Goal: Task Accomplishment & Management: Manage account settings

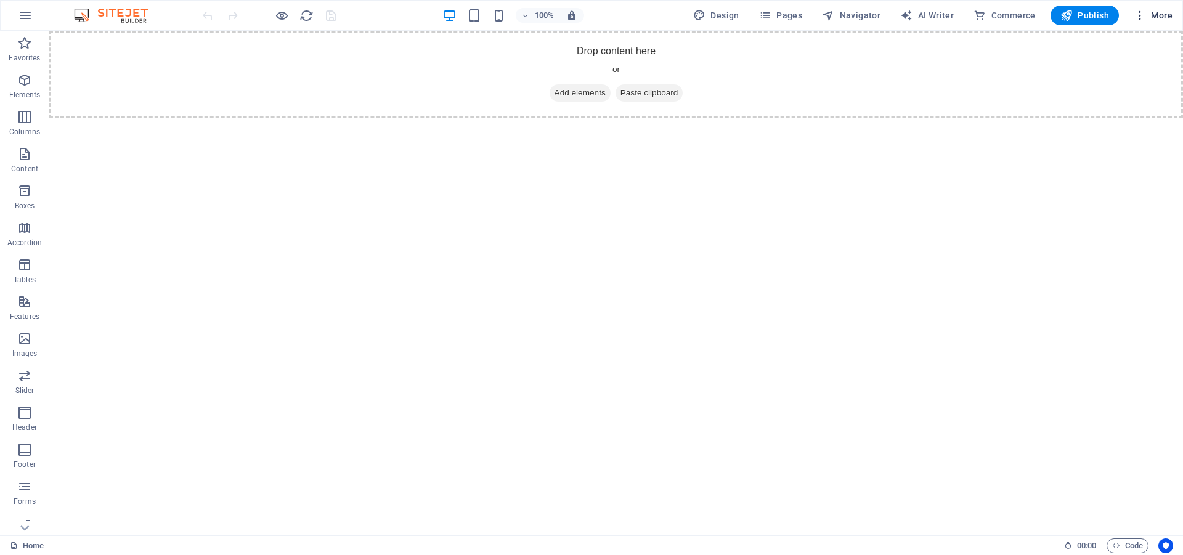
click at [1142, 12] on icon "button" at bounding box center [1139, 15] width 12 height 12
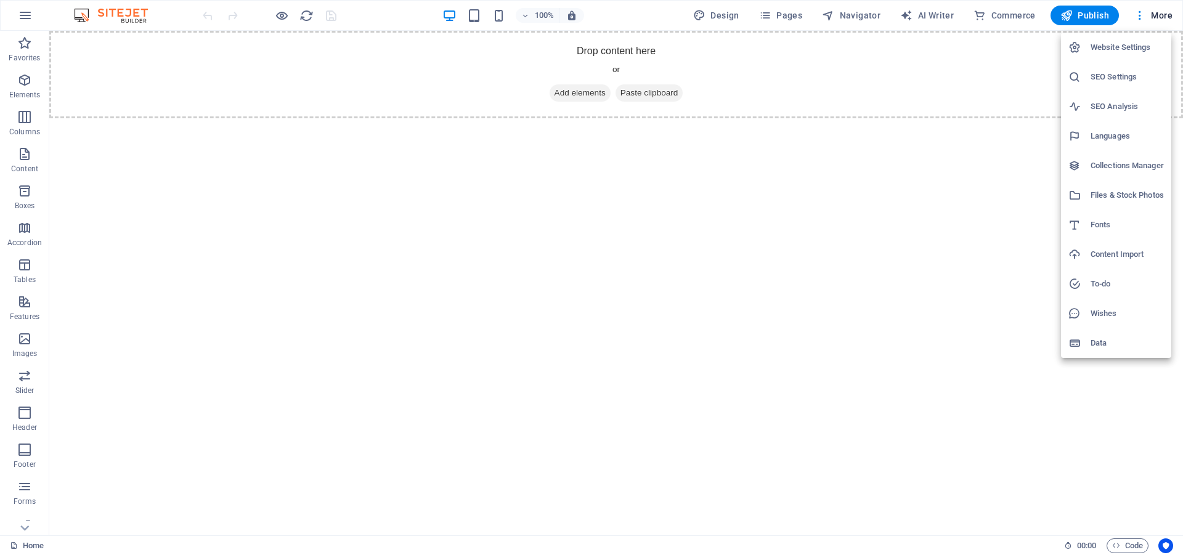
click at [1119, 195] on h6 "Files & Stock Photos" at bounding box center [1126, 195] width 73 height 15
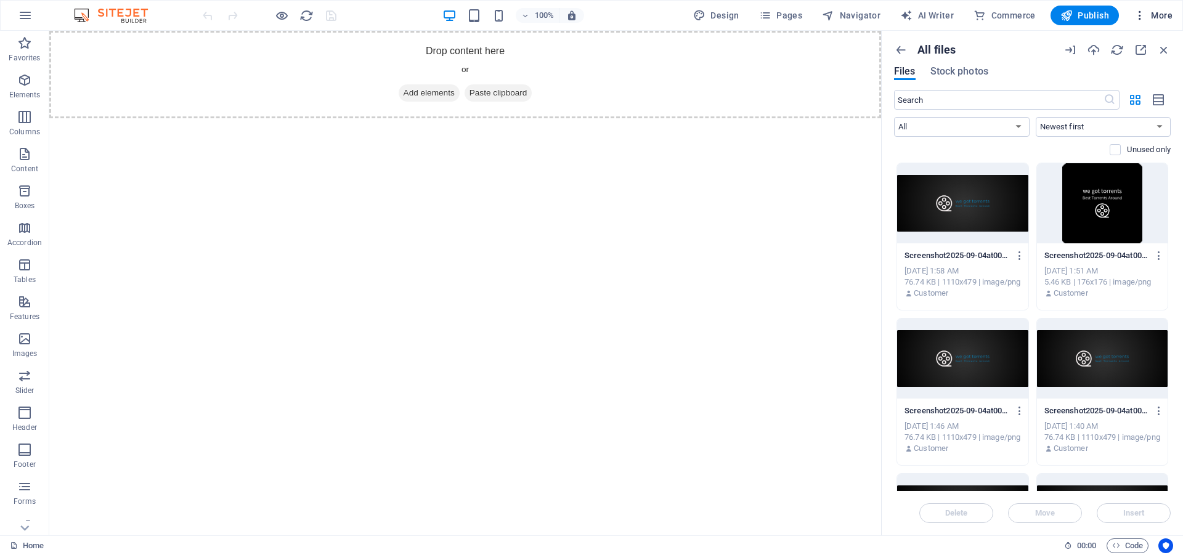
click at [1151, 14] on span "More" at bounding box center [1152, 15] width 39 height 12
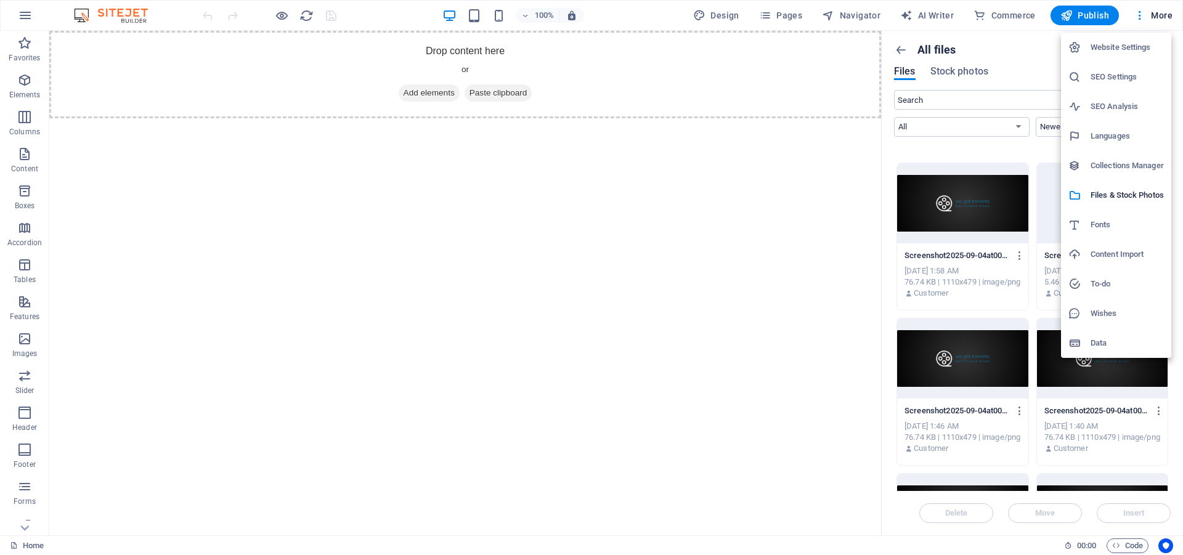
click at [1119, 77] on h6 "SEO Settings" at bounding box center [1126, 77] width 73 height 15
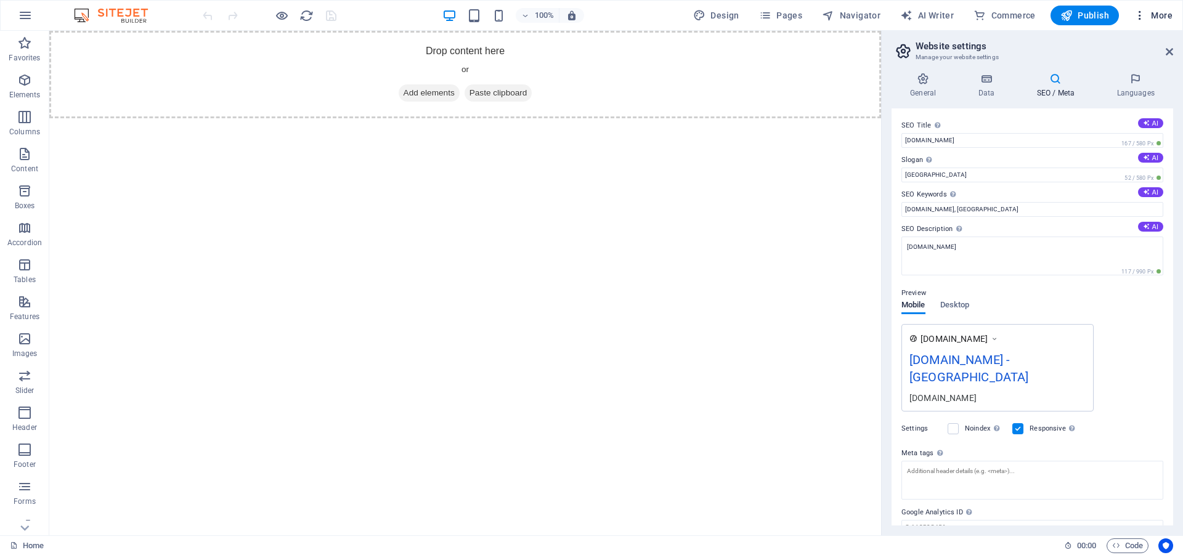
click at [1145, 15] on icon "button" at bounding box center [1139, 15] width 12 height 12
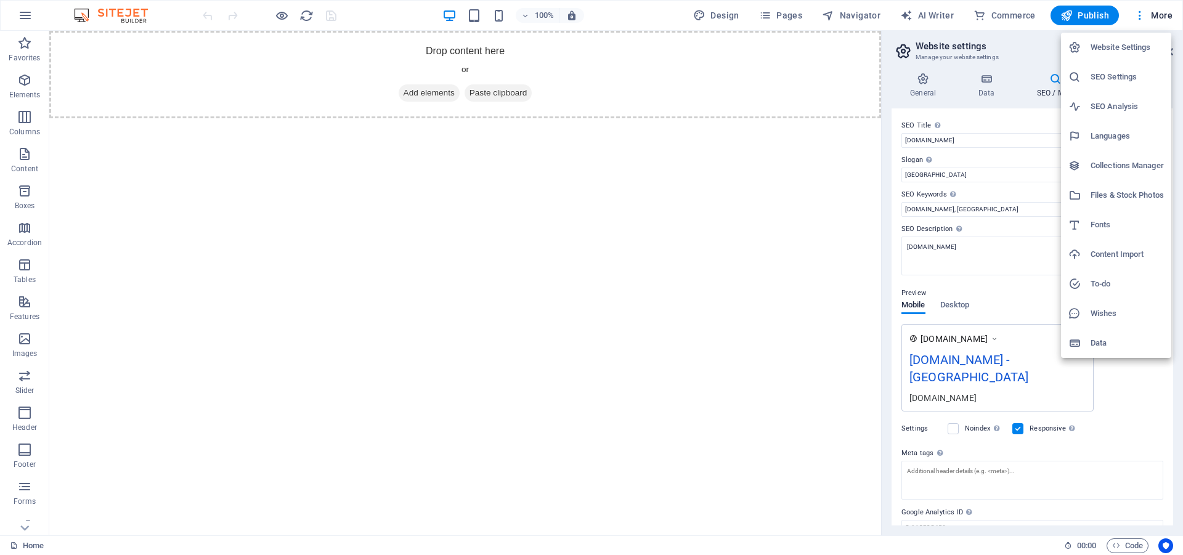
click at [1122, 161] on h6 "Collections Manager" at bounding box center [1126, 165] width 73 height 15
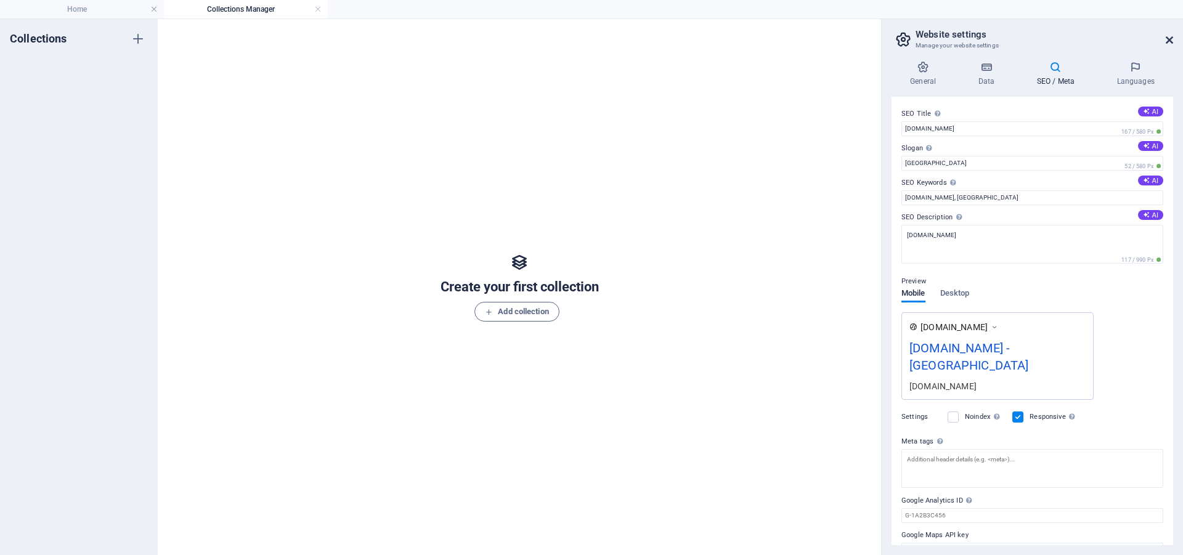
click at [1167, 38] on icon at bounding box center [1168, 40] width 7 height 10
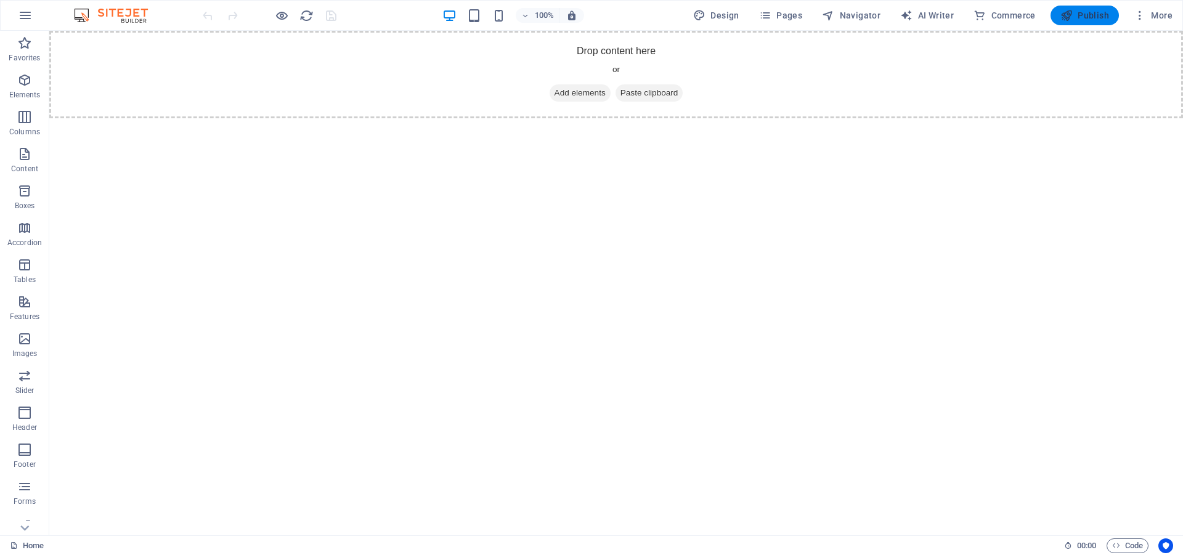
click at [1066, 14] on icon "button" at bounding box center [1066, 15] width 12 height 12
click at [25, 18] on icon "button" at bounding box center [25, 15] width 15 height 15
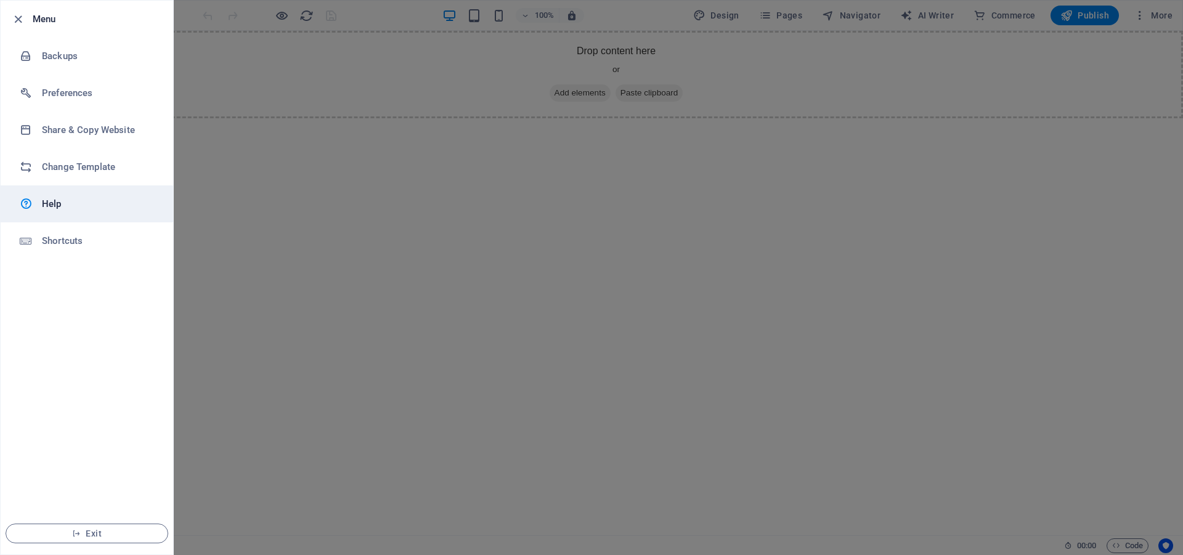
click at [64, 206] on h6 "Help" at bounding box center [99, 203] width 114 height 15
click at [883, 130] on div at bounding box center [591, 277] width 1183 height 555
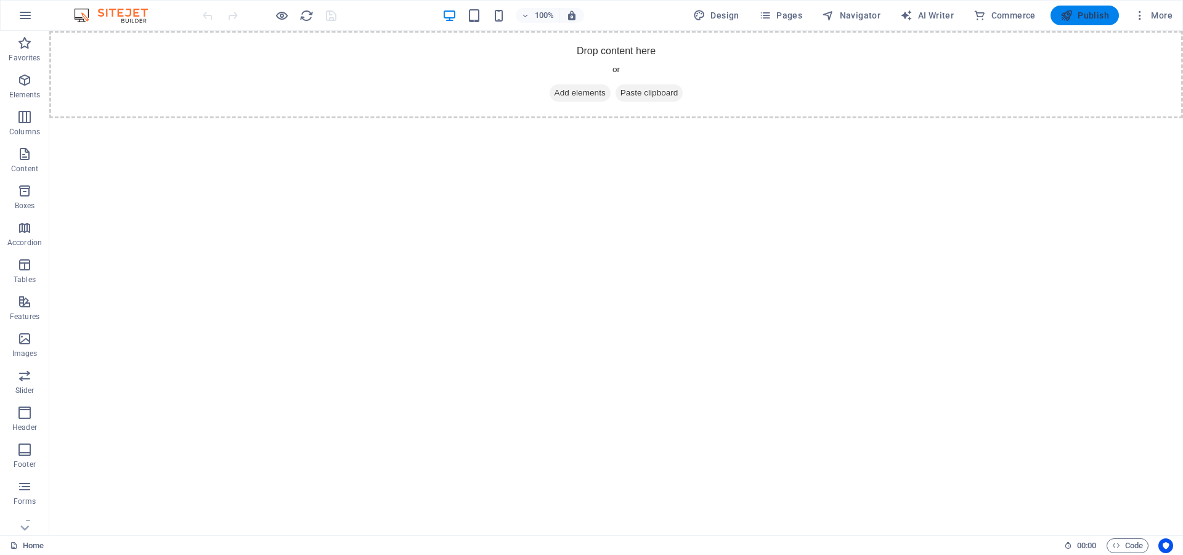
click at [1072, 14] on icon "button" at bounding box center [1066, 15] width 12 height 12
click at [272, 110] on h6 "Presentation mode" at bounding box center [292, 106] width 83 height 15
click at [281, 75] on h6 "Open preview website" at bounding box center [292, 77] width 83 height 15
click at [771, 16] on icon "button" at bounding box center [765, 15] width 12 height 12
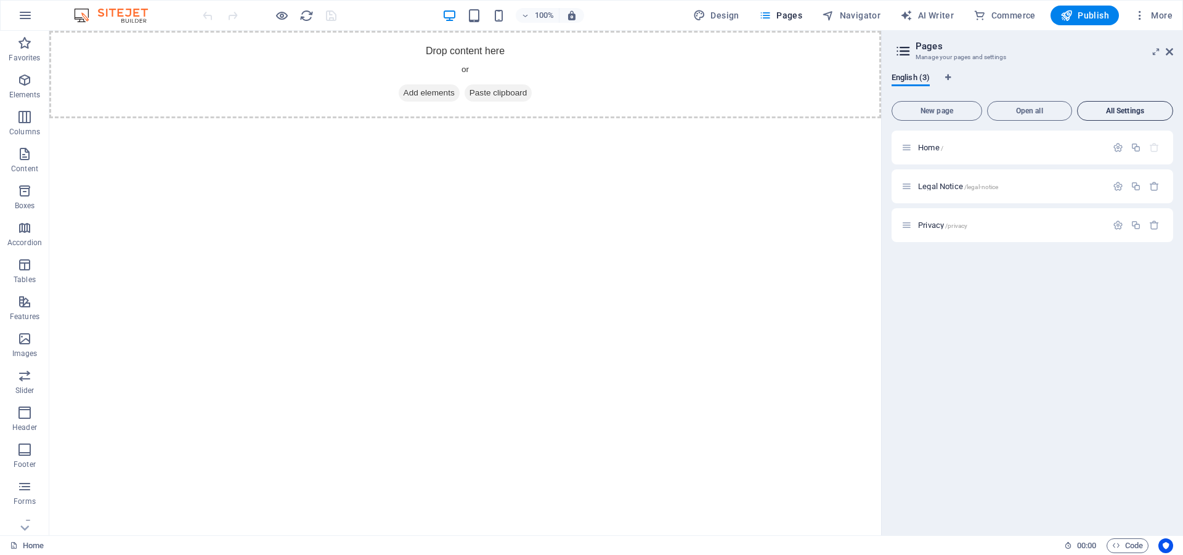
click at [1120, 107] on span "All Settings" at bounding box center [1124, 110] width 85 height 7
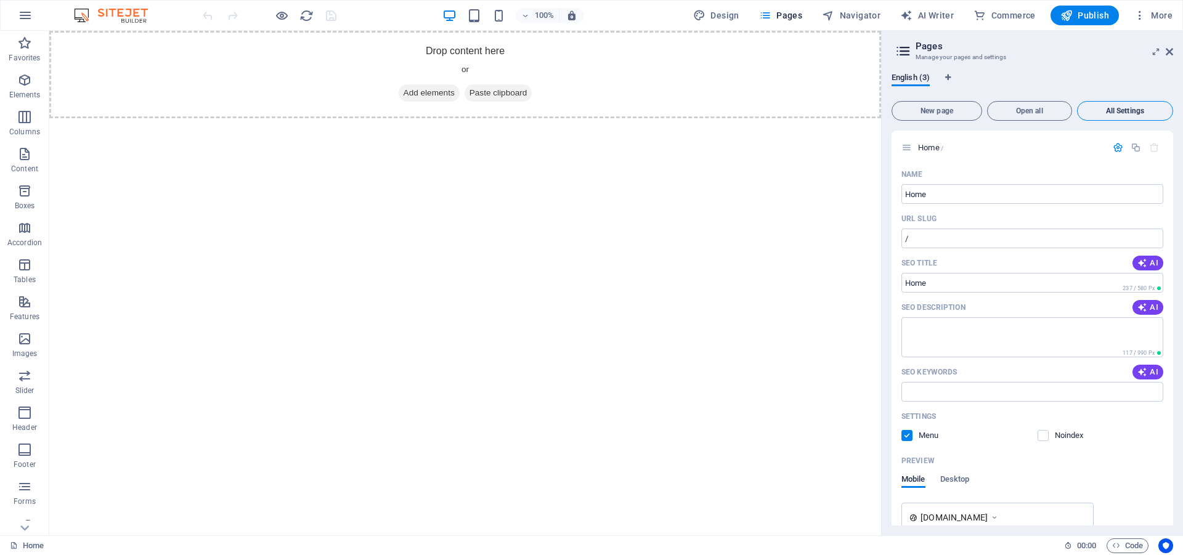
scroll to position [879, 0]
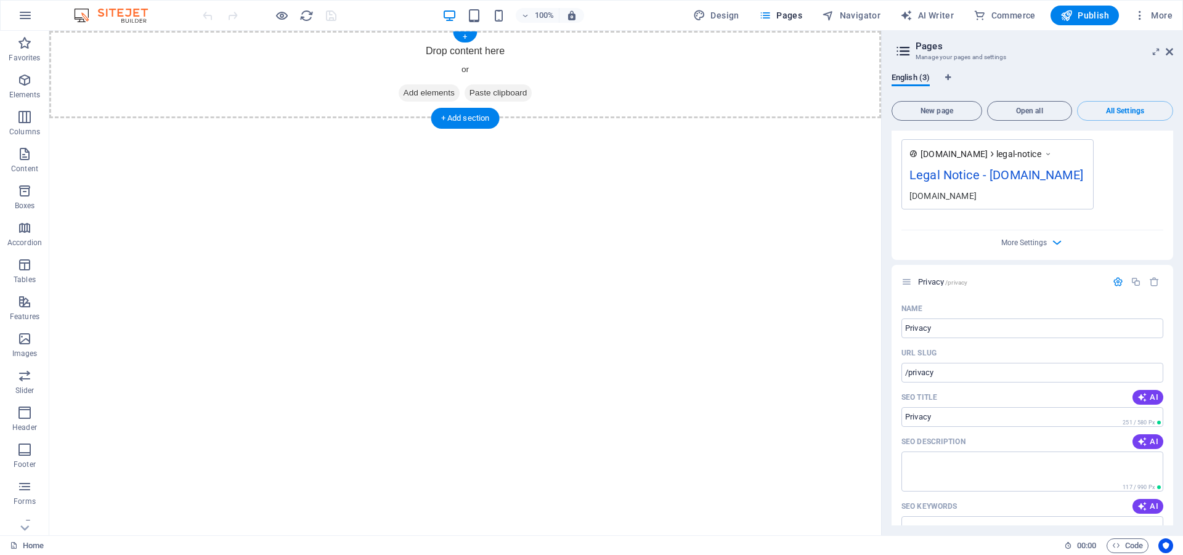
click at [414, 89] on span "Add elements" at bounding box center [428, 92] width 61 height 17
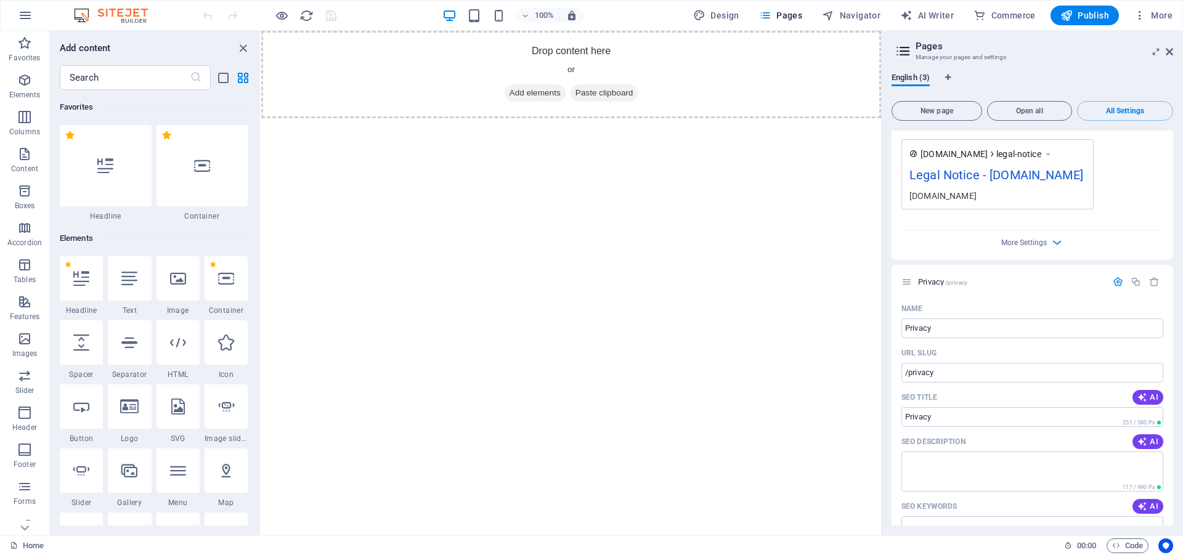
click at [356, 118] on html "Skip to main content Drop content here or Add elements Paste clipboard" at bounding box center [571, 74] width 620 height 87
click at [26, 11] on icon "button" at bounding box center [25, 15] width 15 height 15
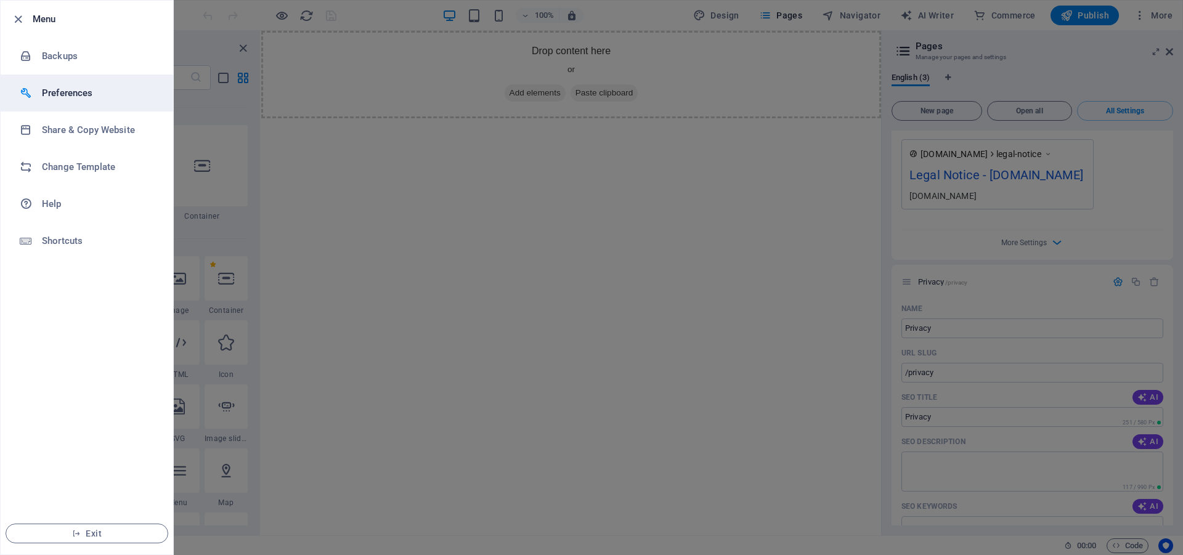
click at [62, 92] on h6 "Preferences" at bounding box center [99, 93] width 114 height 15
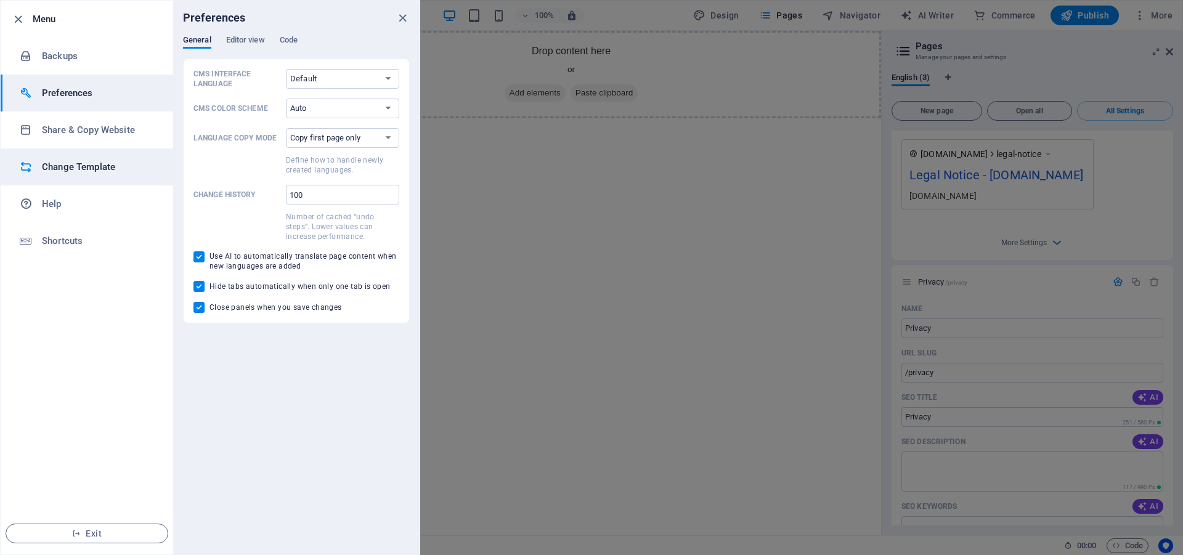
click at [82, 162] on h6 "Change Template" at bounding box center [99, 167] width 114 height 15
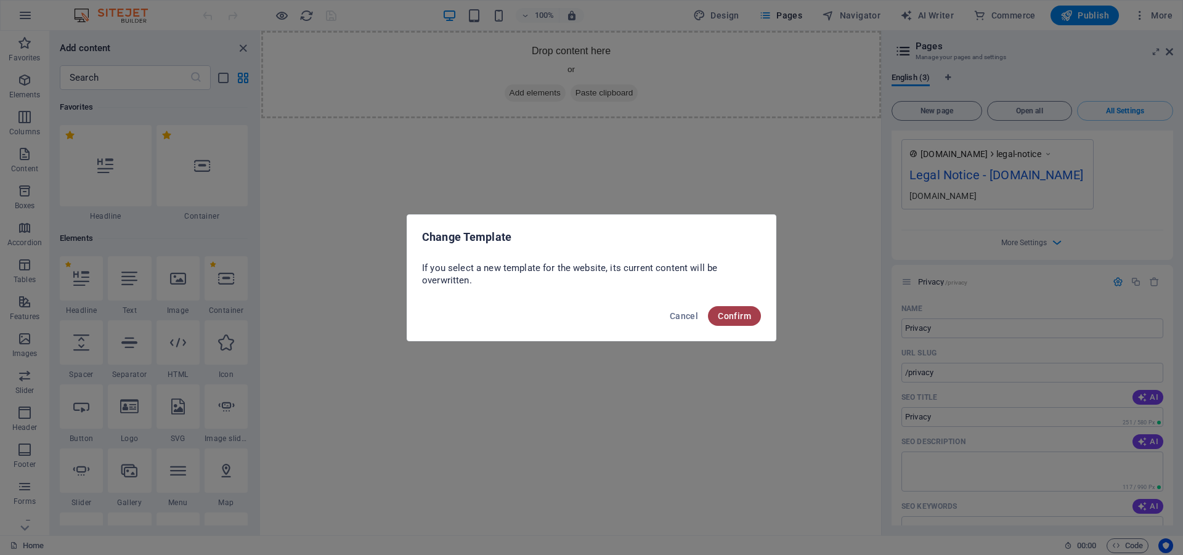
click at [732, 318] on span "Confirm" at bounding box center [734, 316] width 33 height 10
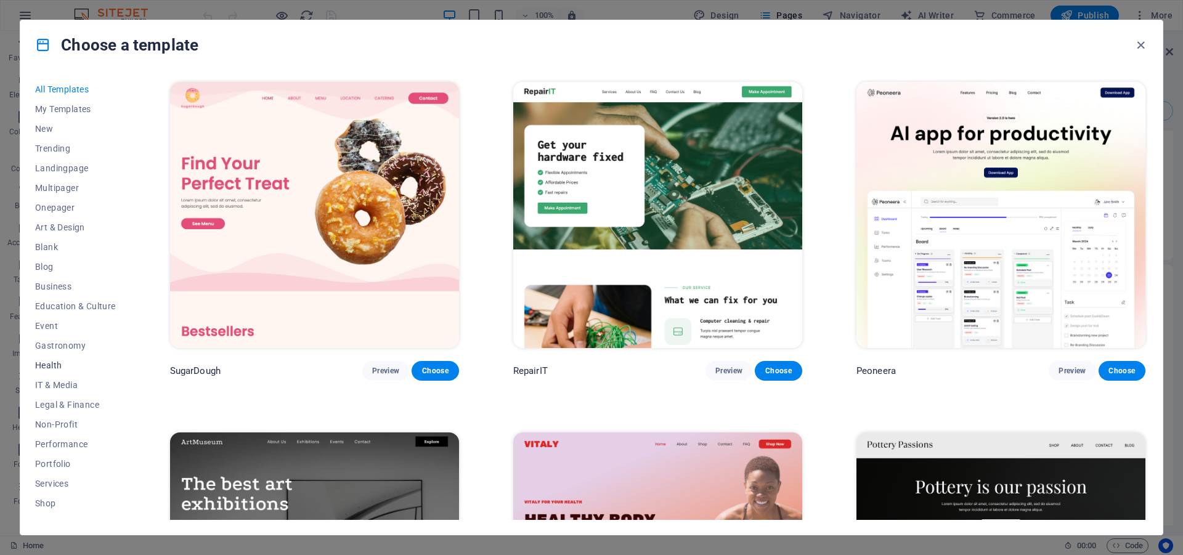
scroll to position [72, 0]
click at [49, 512] on span "Wireframe" at bounding box center [75, 510] width 81 height 10
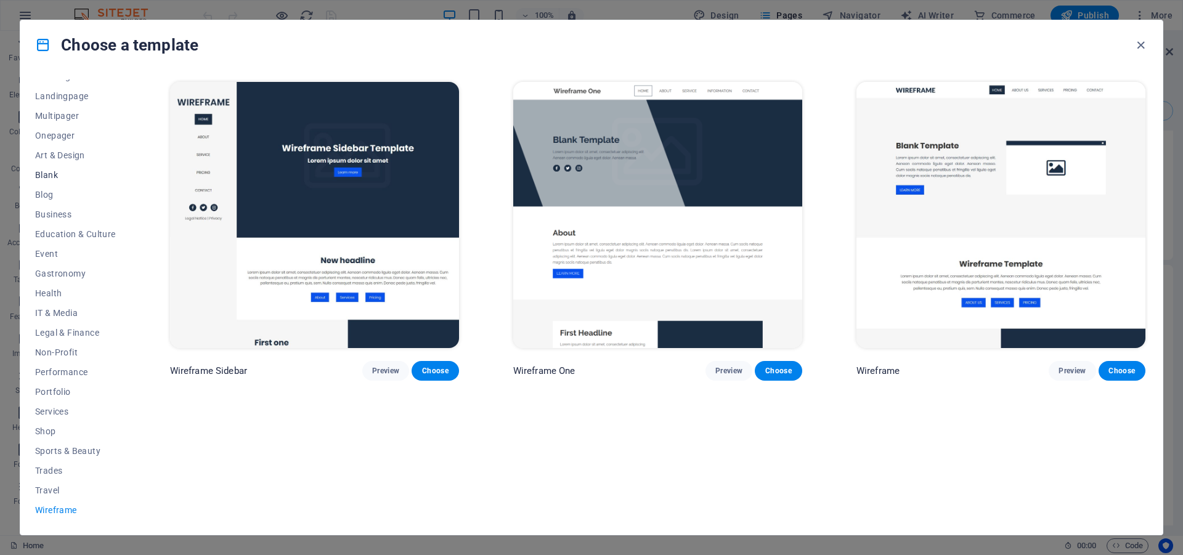
click at [51, 176] on span "Blank" at bounding box center [75, 175] width 81 height 10
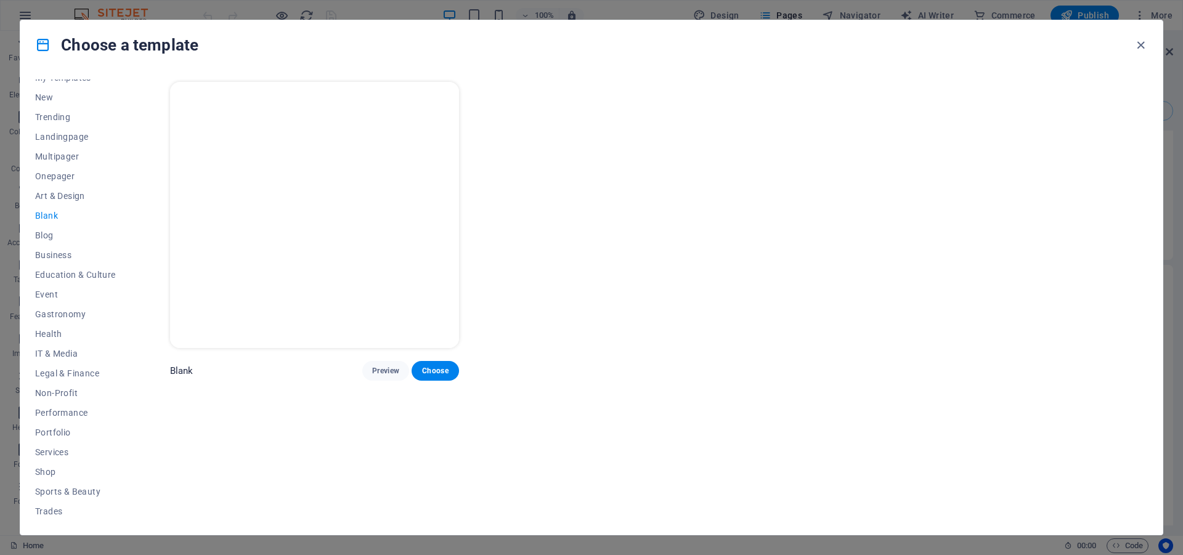
scroll to position [17, 0]
click at [59, 187] on span "Onepager" at bounding box center [75, 191] width 81 height 10
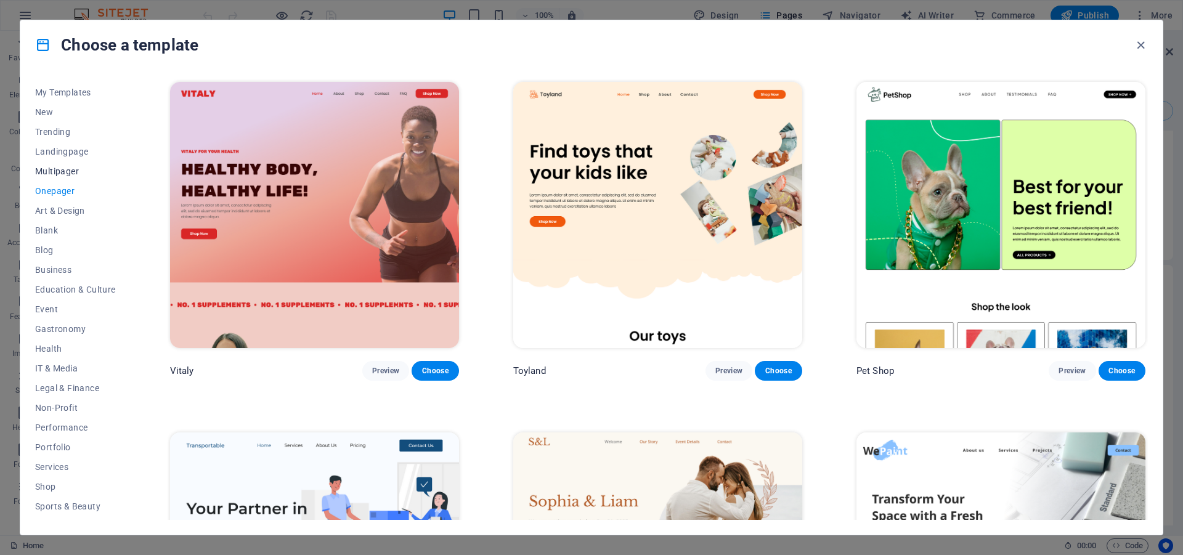
click at [59, 171] on span "Multipager" at bounding box center [75, 171] width 81 height 10
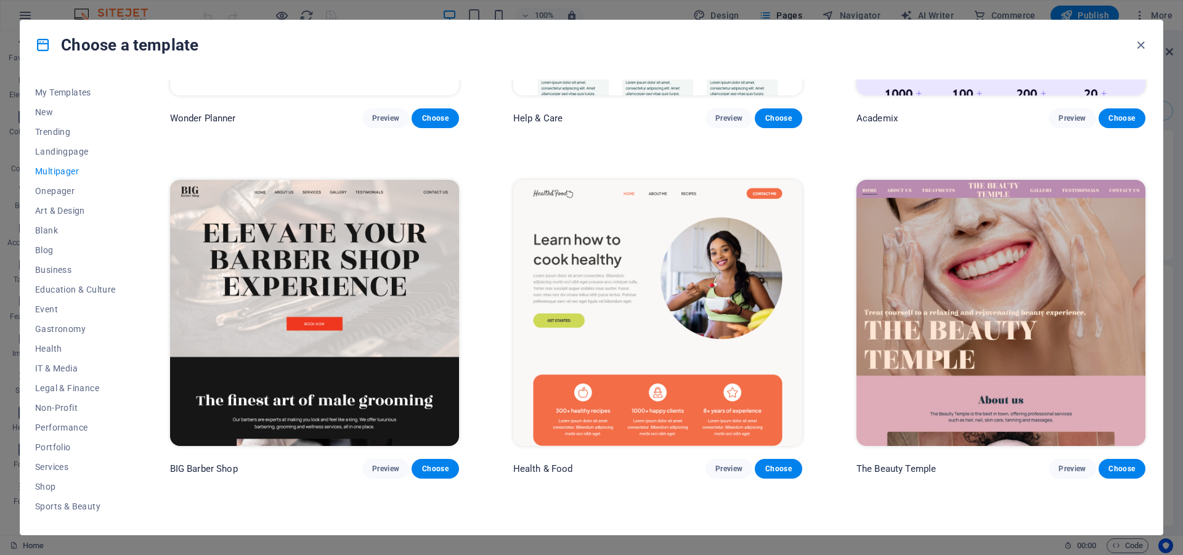
scroll to position [998, 0]
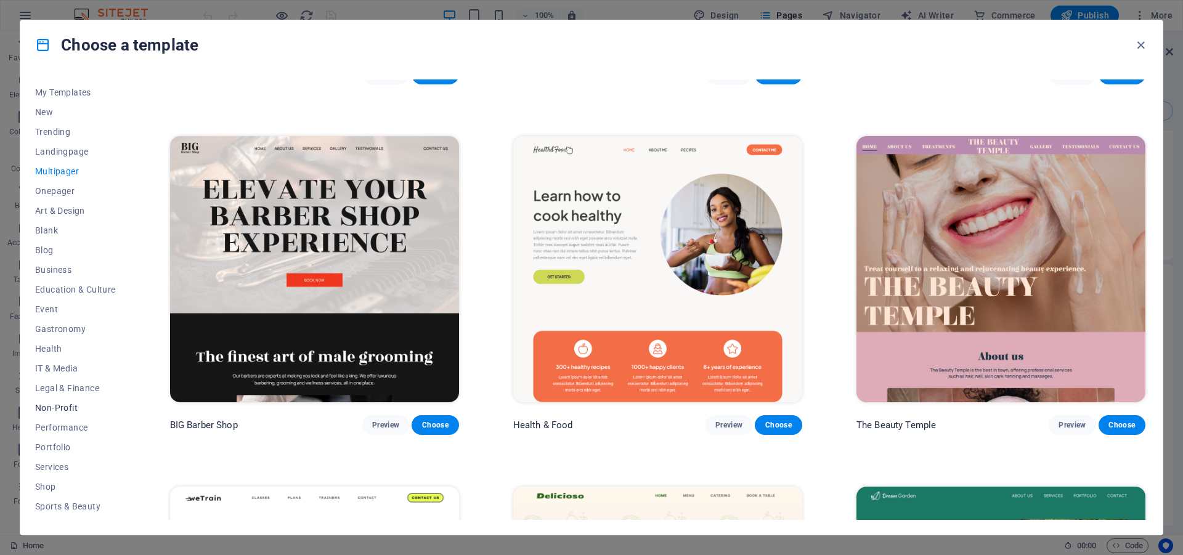
click at [43, 405] on span "Non-Profit" at bounding box center [75, 408] width 81 height 10
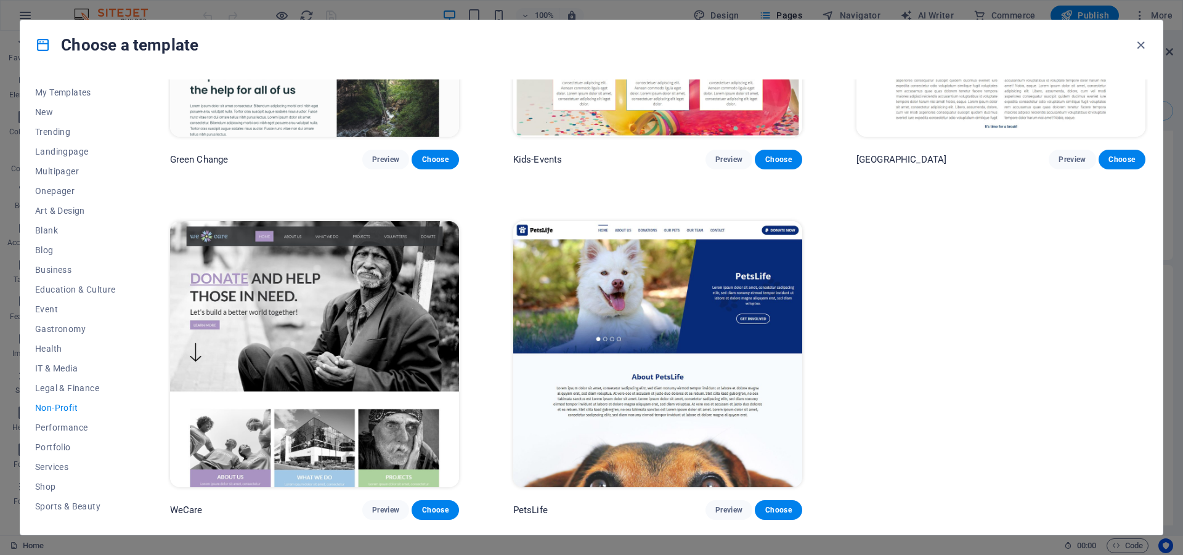
scroll to position [199, 0]
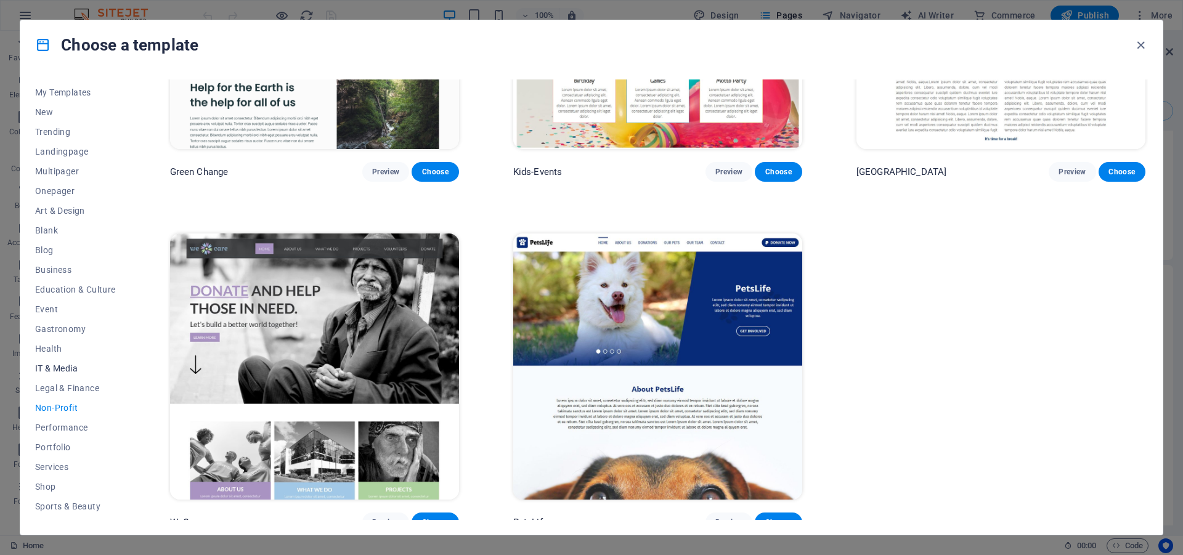
click at [70, 370] on span "IT & Media" at bounding box center [75, 368] width 81 height 10
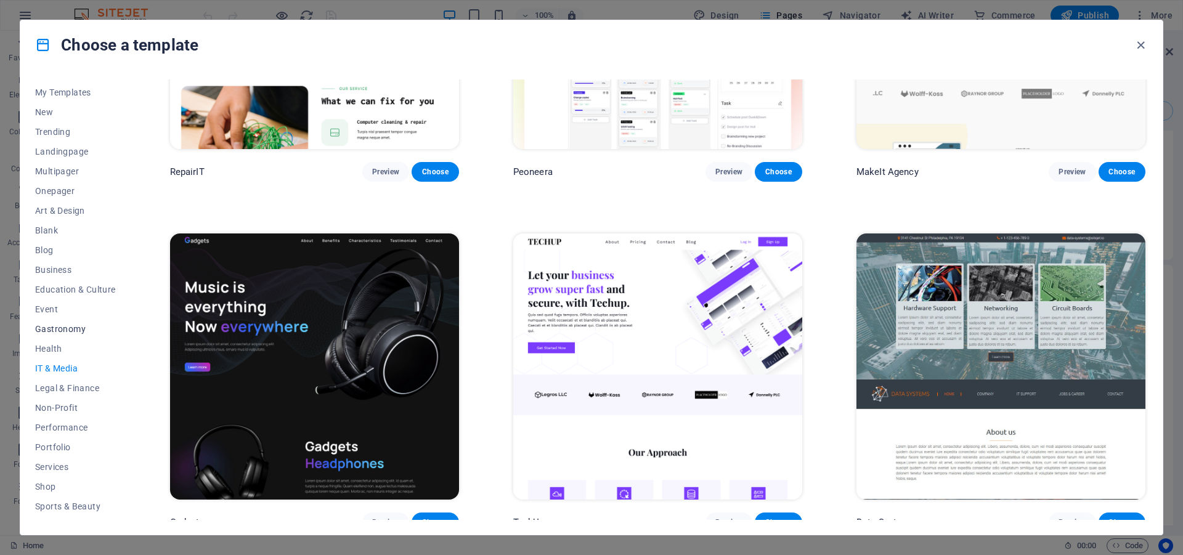
scroll to position [0, 0]
click at [70, 166] on span "Landingpage" at bounding box center [75, 168] width 81 height 10
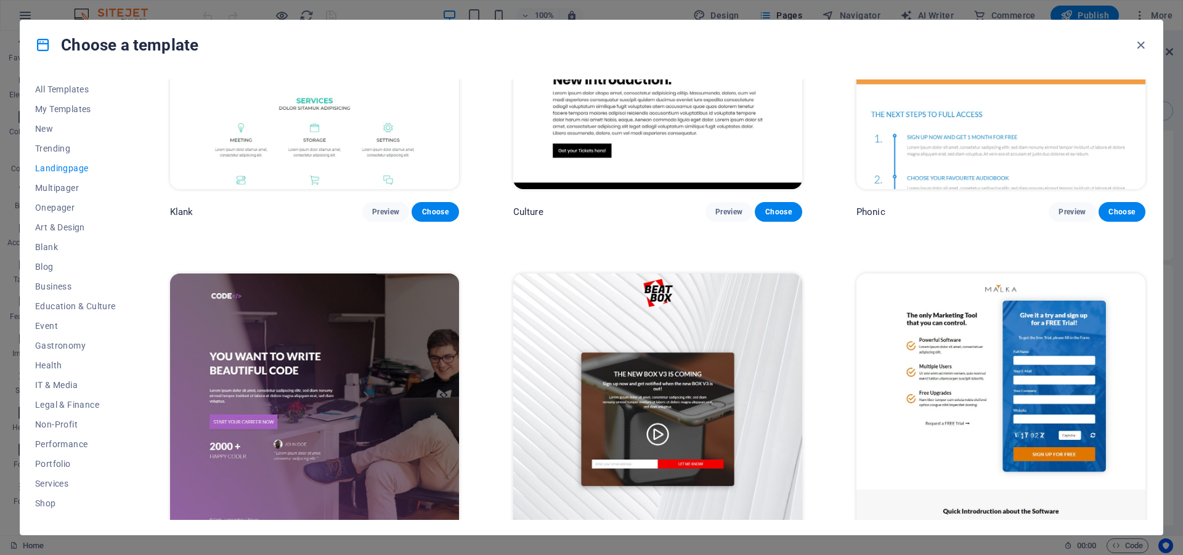
scroll to position [144, 0]
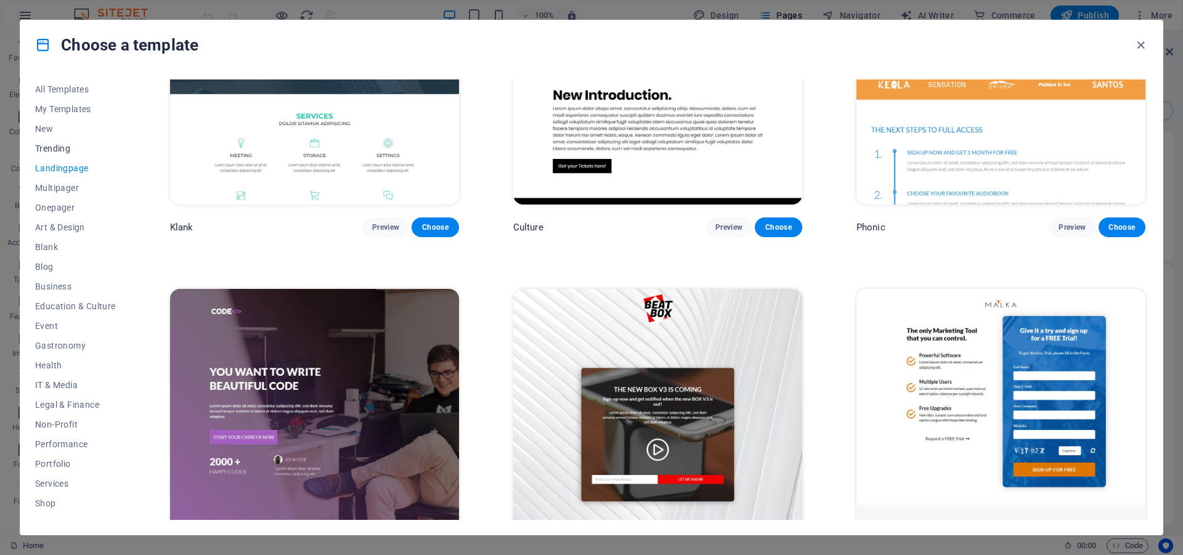
click at [46, 144] on span "Trending" at bounding box center [75, 149] width 81 height 10
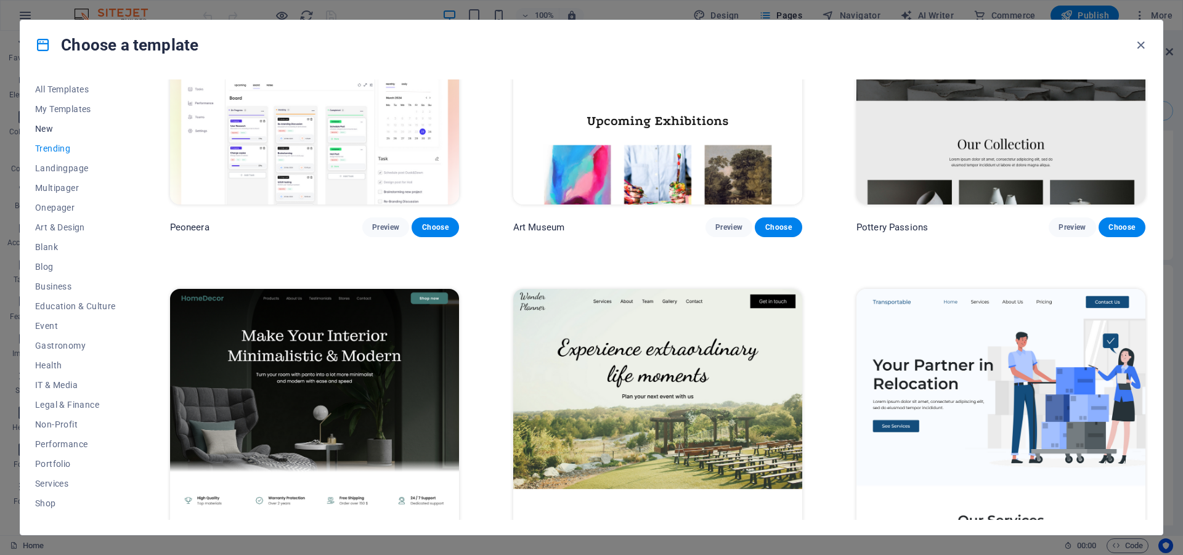
click at [44, 129] on span "New" at bounding box center [75, 129] width 81 height 10
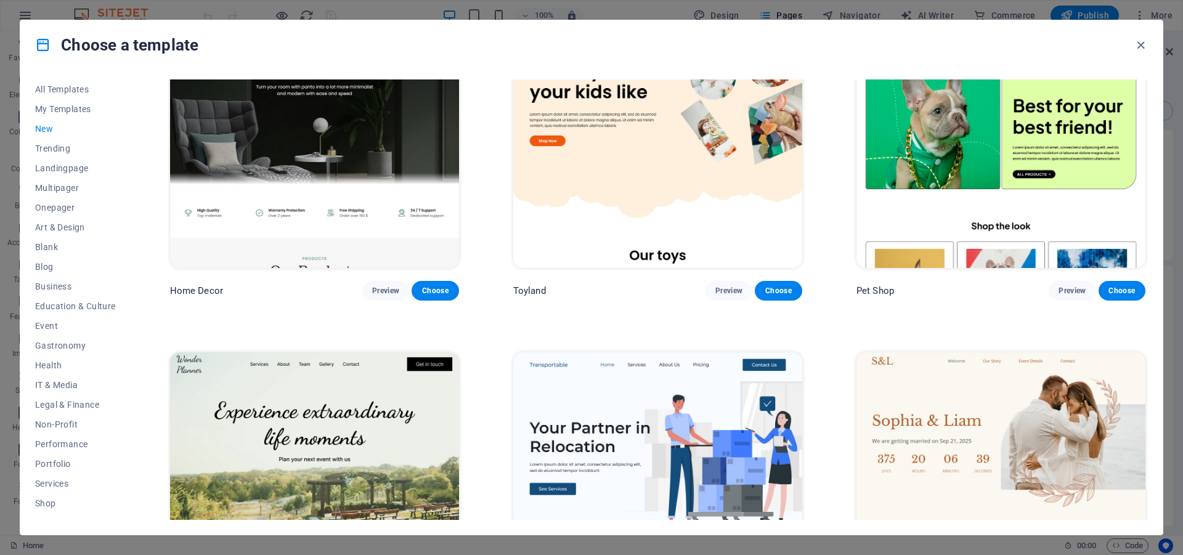
scroll to position [831, 0]
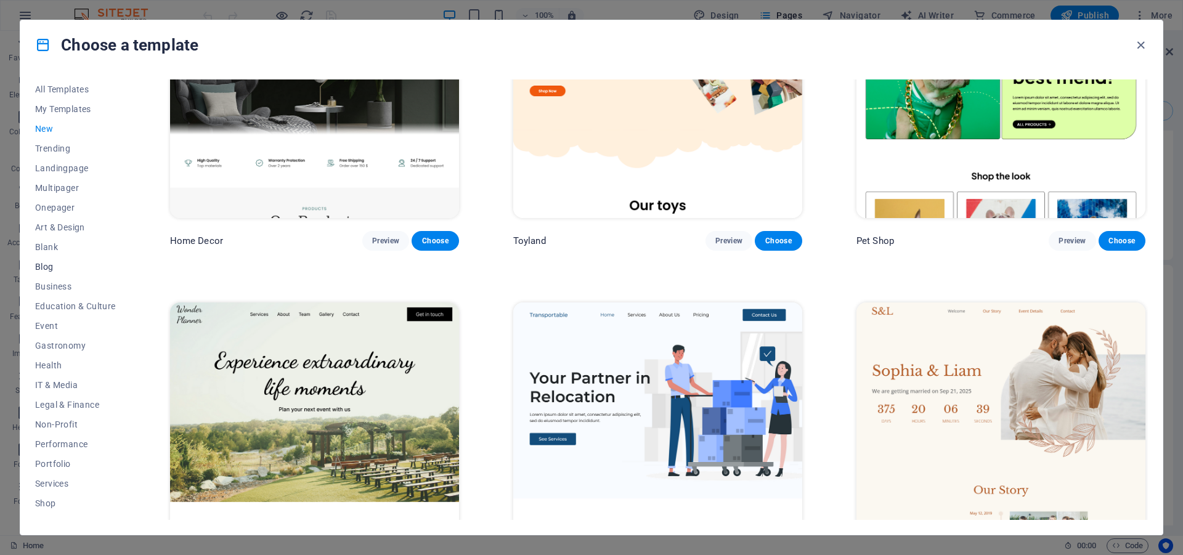
click at [42, 265] on span "Blog" at bounding box center [75, 267] width 81 height 10
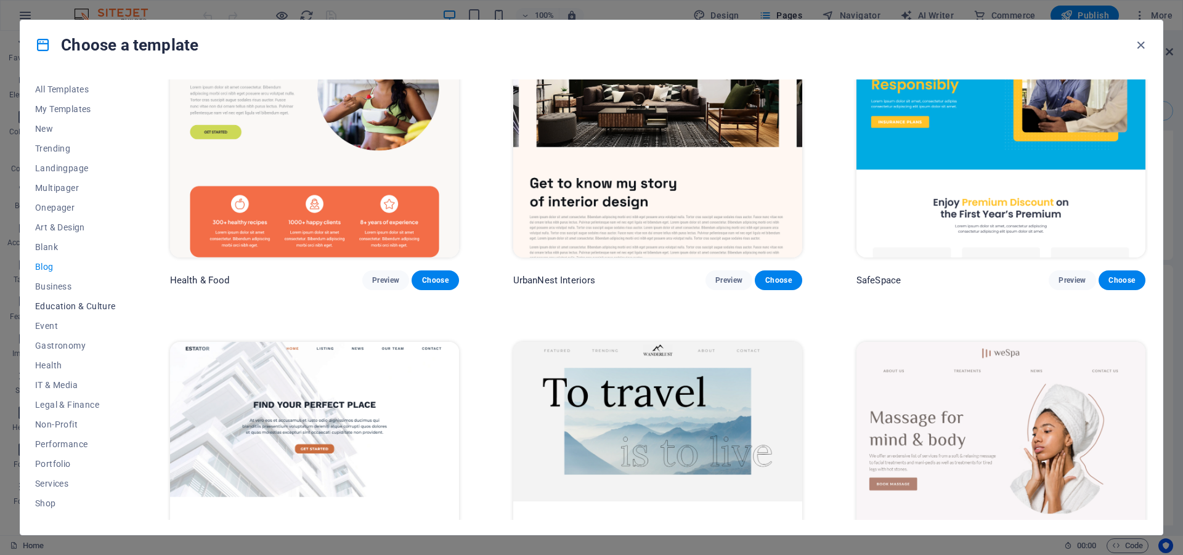
scroll to position [776, 0]
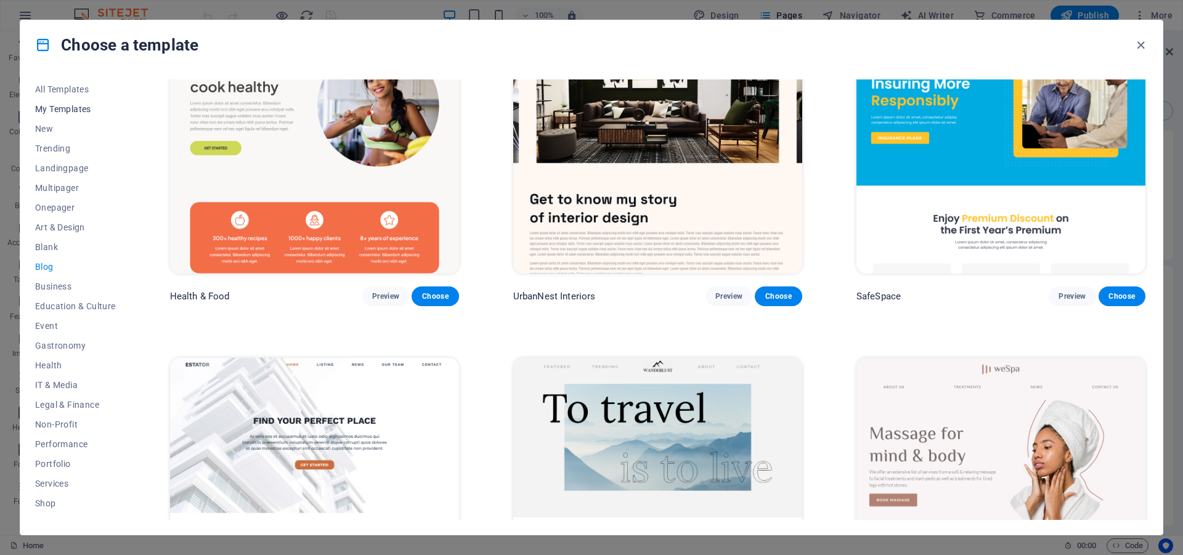
click at [55, 107] on span "My Templates" at bounding box center [75, 109] width 81 height 10
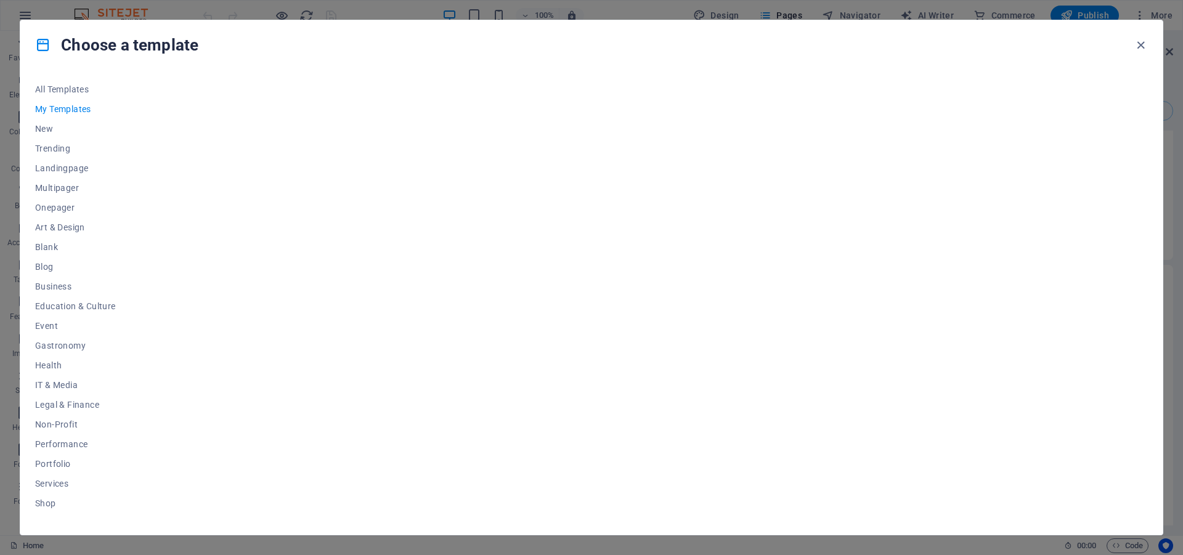
click at [57, 108] on span "My Templates" at bounding box center [75, 109] width 81 height 10
click at [1140, 45] on icon "button" at bounding box center [1140, 45] width 14 height 14
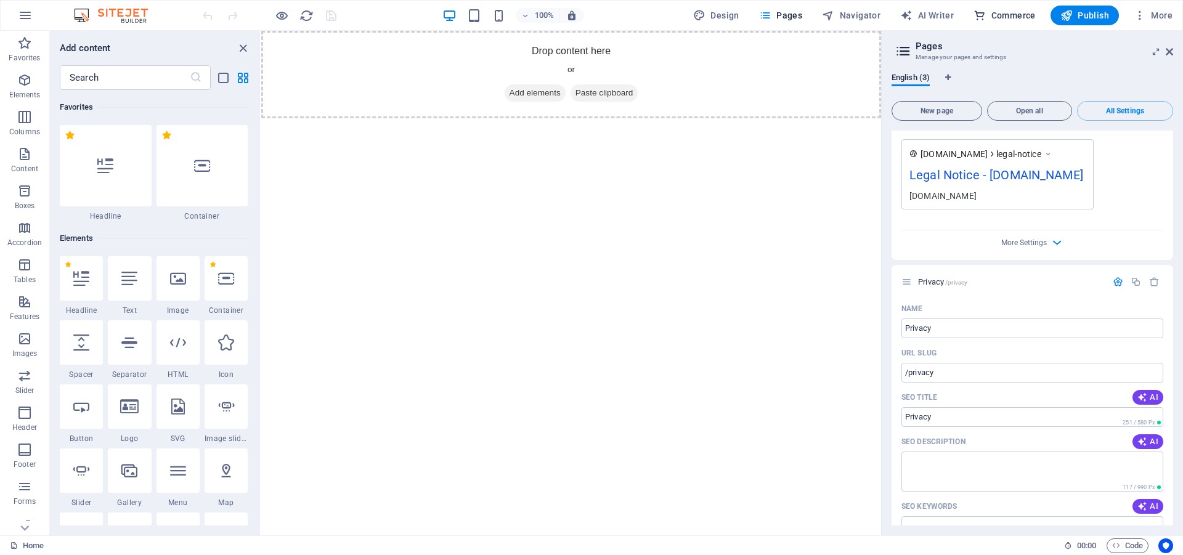
click at [1000, 11] on span "Commerce" at bounding box center [1004, 15] width 62 height 12
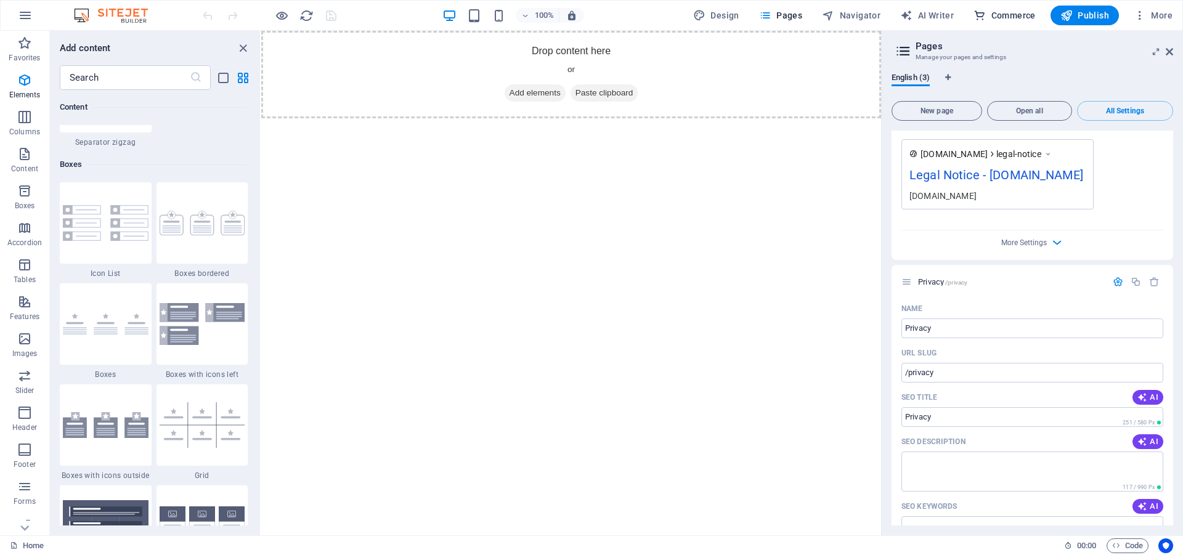
scroll to position [11968, 0]
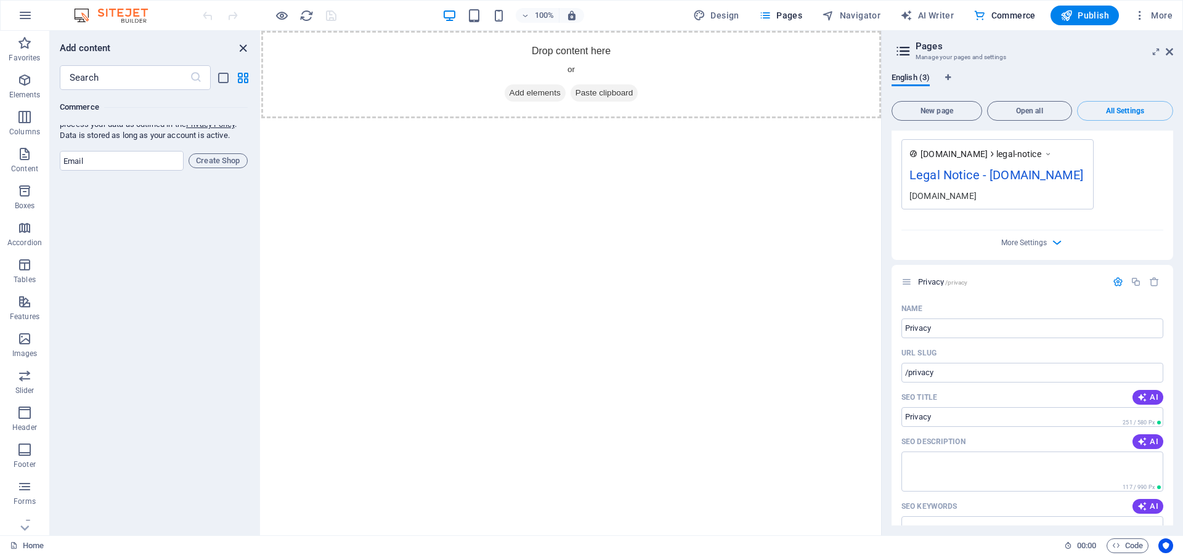
click at [242, 51] on icon "close panel" at bounding box center [243, 48] width 14 height 14
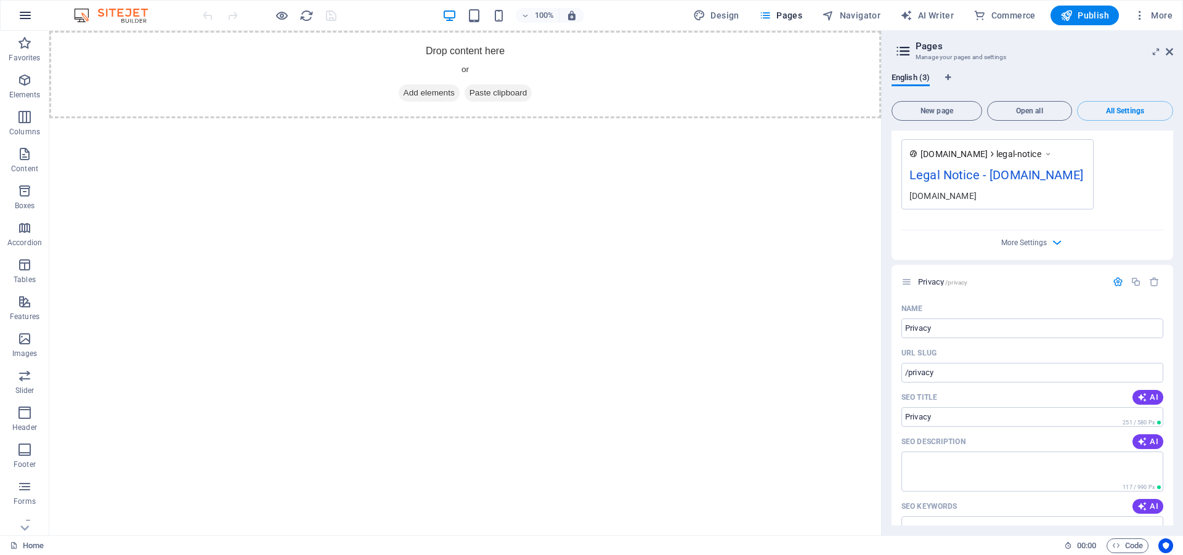
click at [31, 14] on icon "button" at bounding box center [25, 15] width 15 height 15
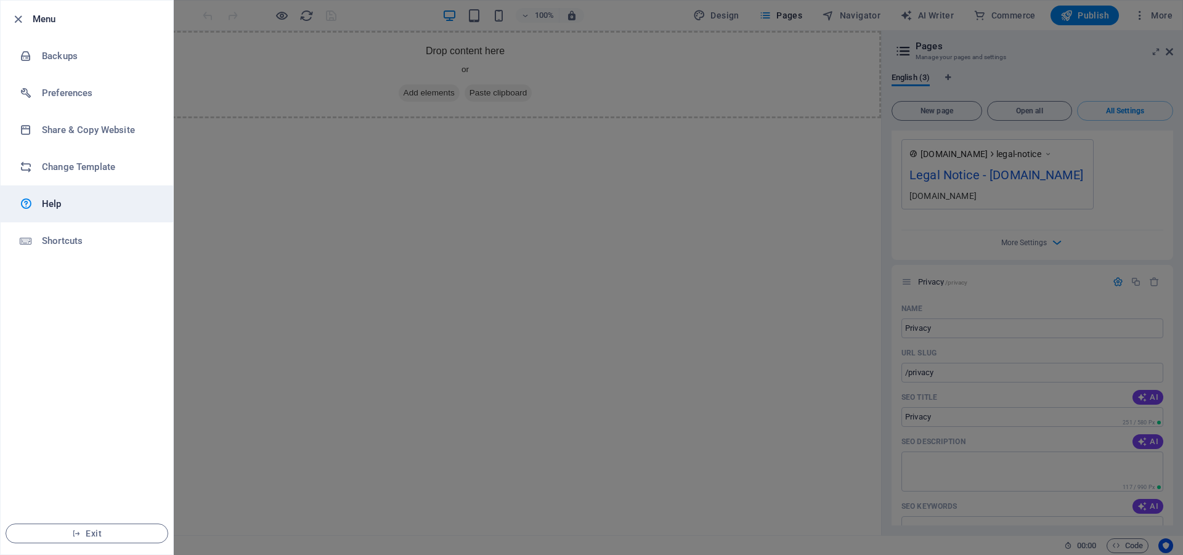
click at [65, 198] on h6 "Help" at bounding box center [99, 203] width 114 height 15
click at [97, 535] on span "Exit" at bounding box center [87, 533] width 142 height 10
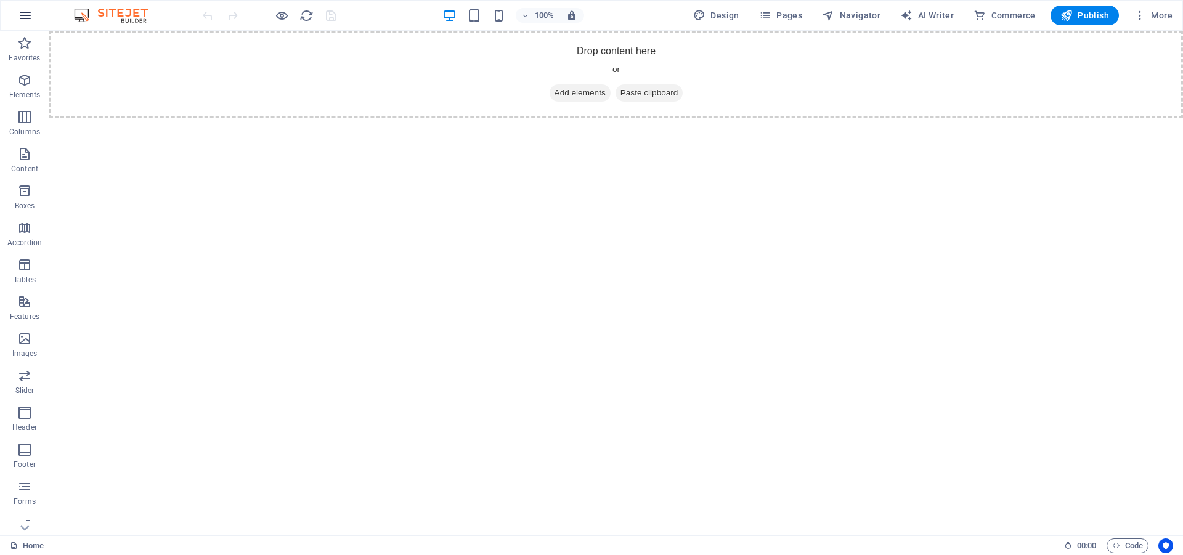
click at [28, 11] on icon "button" at bounding box center [25, 15] width 15 height 15
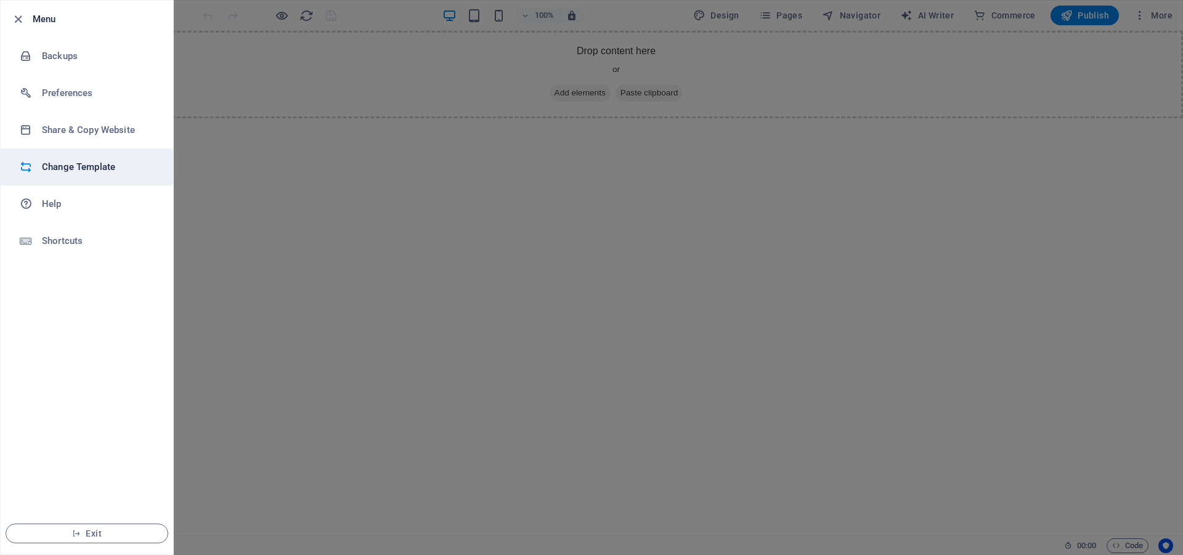
click at [70, 166] on h6 "Change Template" at bounding box center [99, 167] width 114 height 15
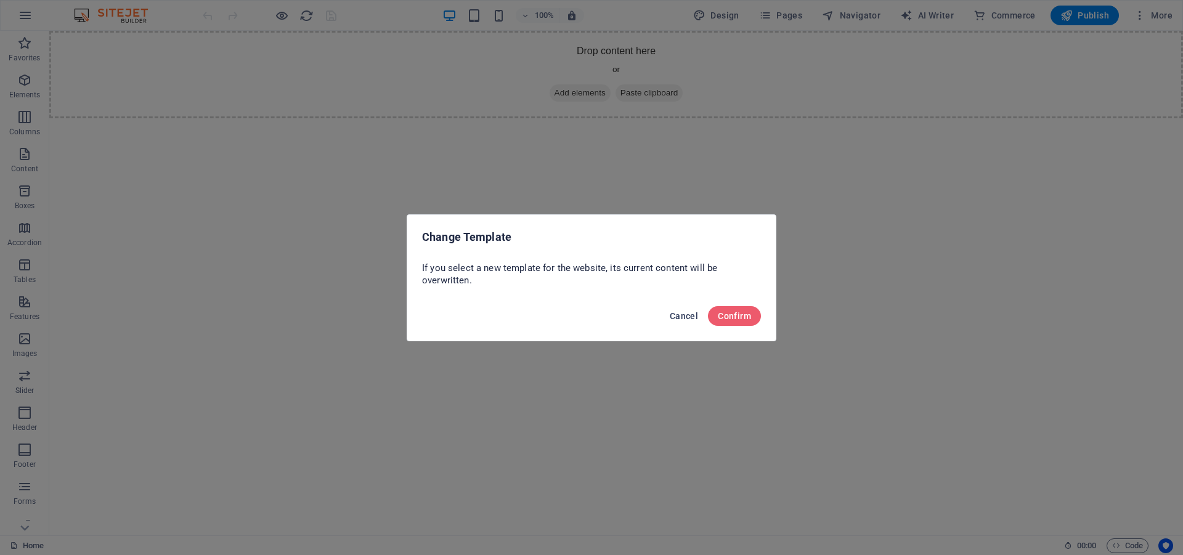
click at [676, 313] on span "Cancel" at bounding box center [683, 316] width 28 height 10
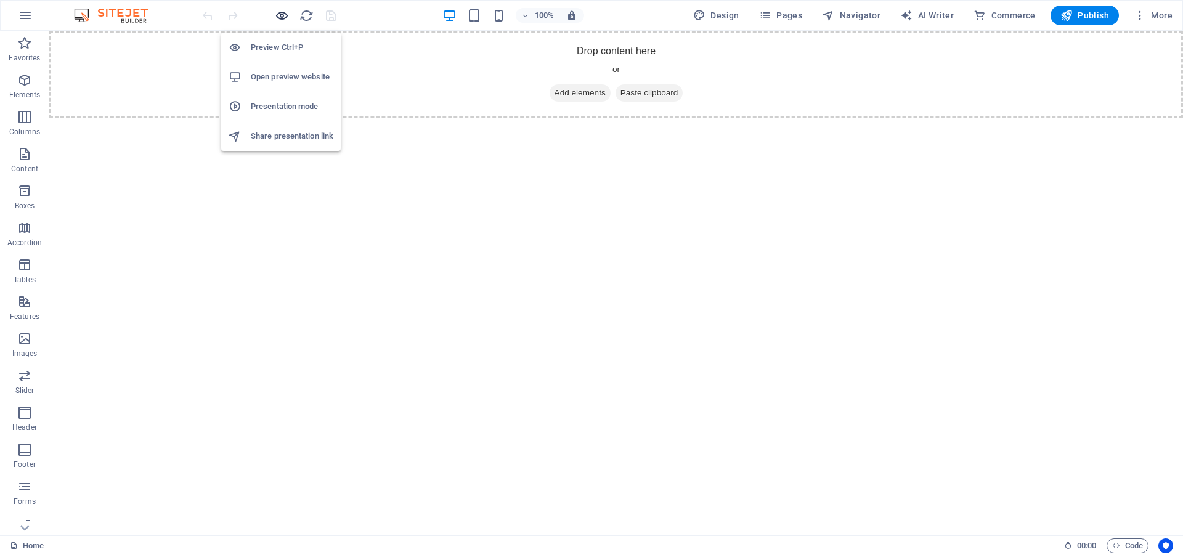
click at [278, 14] on icon "button" at bounding box center [282, 16] width 14 height 14
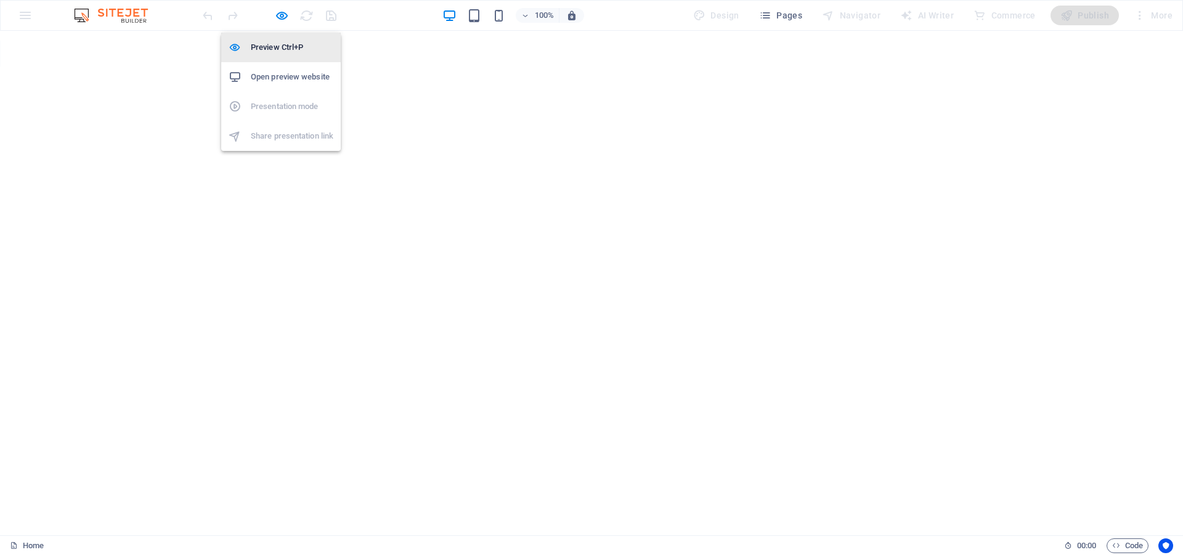
click at [275, 48] on h6 "Preview Ctrl+P" at bounding box center [292, 47] width 83 height 15
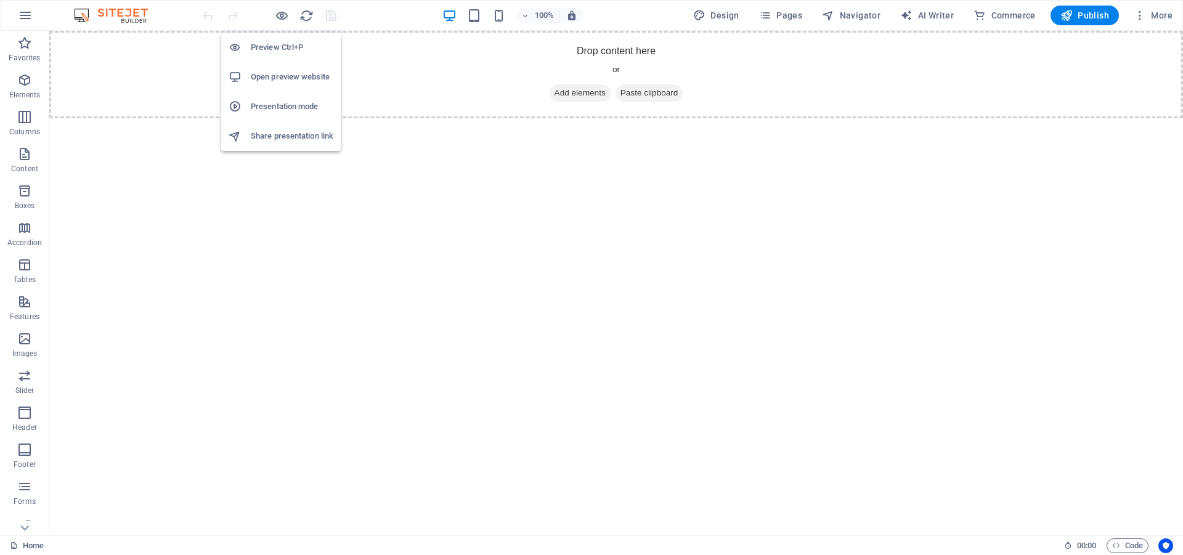
click at [275, 48] on h6 "Preview Ctrl+P" at bounding box center [292, 47] width 83 height 15
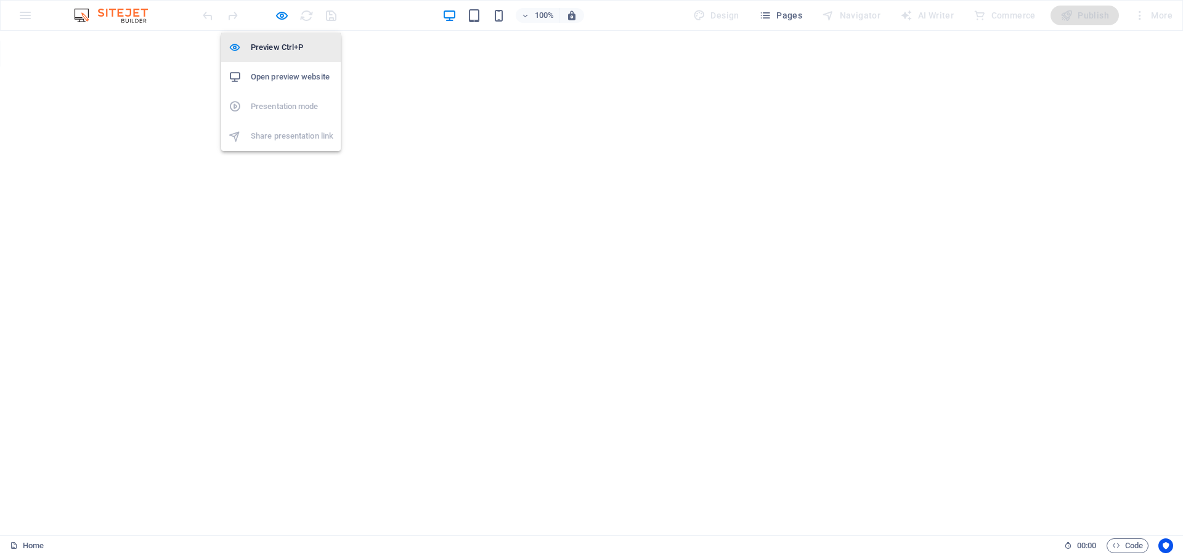
click at [275, 48] on h6 "Preview Ctrl+P" at bounding box center [292, 47] width 83 height 15
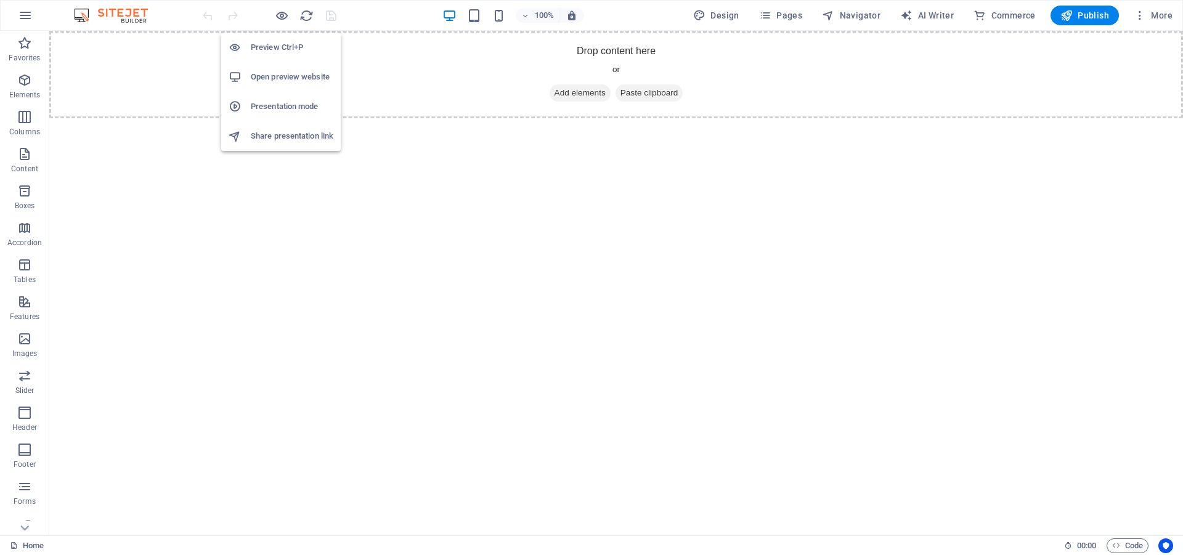
click at [284, 107] on h6 "Presentation mode" at bounding box center [292, 106] width 83 height 15
